Goal: Task Accomplishment & Management: Manage account settings

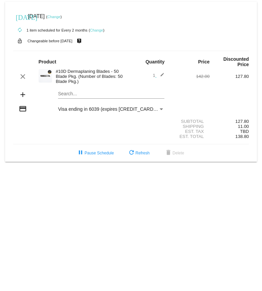
click at [98, 29] on link "Change" at bounding box center [96, 30] width 13 height 4
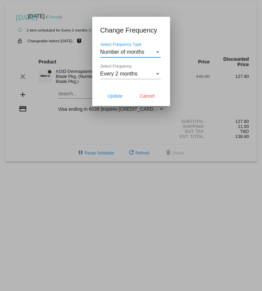
click at [168, 57] on mat-dialog-content "Number of months Select Frequency Type Every 2 months Select Frequency" at bounding box center [131, 64] width 78 height 44
click at [185, 82] on div at bounding box center [131, 145] width 262 height 291
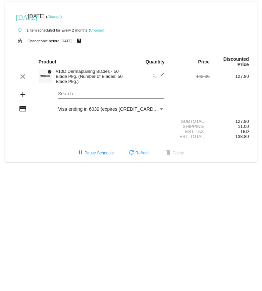
click at [44, 76] on img at bounding box center [45, 75] width 13 height 13
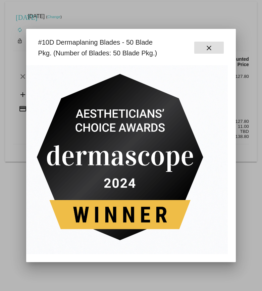
scroll to position [0, 411]
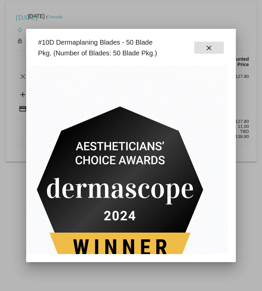
click at [210, 41] on div "#10D Dermaplaning Blades - 50 Blade Pkg. (Number of Blades: 50 Blade Pkg.) close" at bounding box center [131, 48] width 194 height 22
click at [210, 48] on mat-icon "close" at bounding box center [209, 48] width 8 height 8
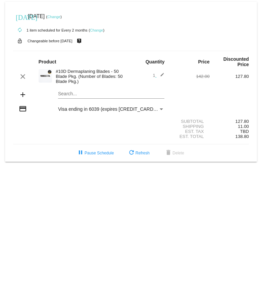
click at [84, 72] on div "#10D Dermaplaning Blades - 50 Blade Pkg. (Number of Blades: 50 Blade Pkg.)" at bounding box center [91, 76] width 79 height 15
click at [85, 92] on div "Search..." at bounding box center [111, 92] width 107 height 13
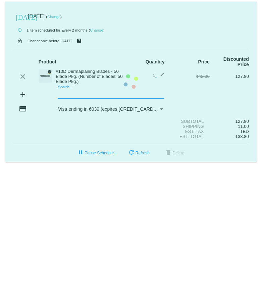
click at [85, 97] on mat-card "[DATE] [DATE] ( Change ) autorenew 1 item scheduled for Every 2 months ( Change…" at bounding box center [131, 82] width 252 height 160
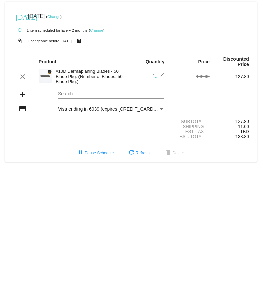
click at [85, 97] on mat-card "[DATE] [DATE] ( Change ) autorenew 1 item scheduled for Every 2 months ( Change…" at bounding box center [131, 82] width 252 height 160
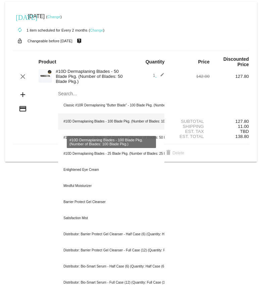
click at [120, 122] on div "#10D Dermaplaning Blades - 100 Blade Pkg. (Number of Blades: 100 Blade Pkg.)" at bounding box center [111, 122] width 107 height 16
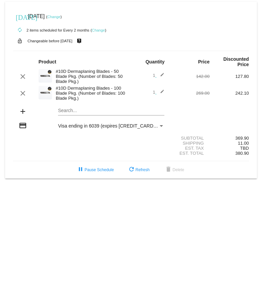
click at [163, 94] on mat-icon "edit" at bounding box center [161, 93] width 8 height 8
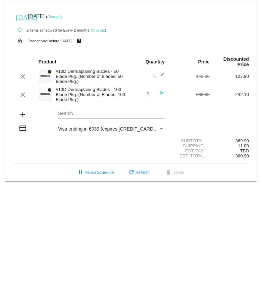
click at [152, 96] on input "1" at bounding box center [151, 93] width 8 height 5
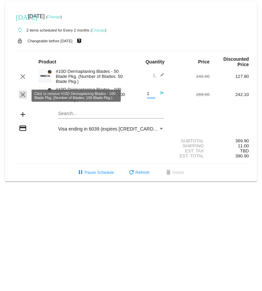
click at [26, 99] on mat-icon "clear" at bounding box center [23, 95] width 8 height 8
